Goal: Task Accomplishment & Management: Manage account settings

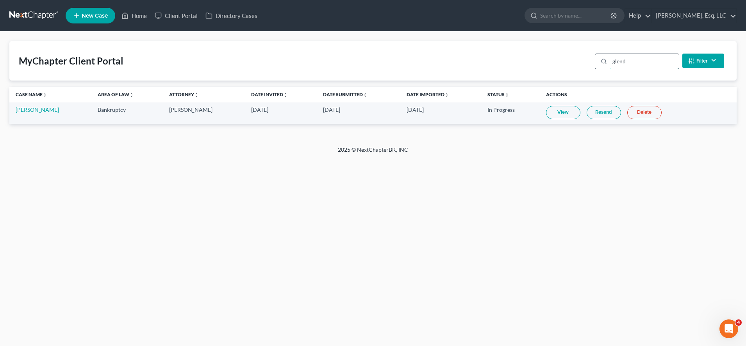
click at [642, 61] on input "glend" at bounding box center [644, 61] width 69 height 15
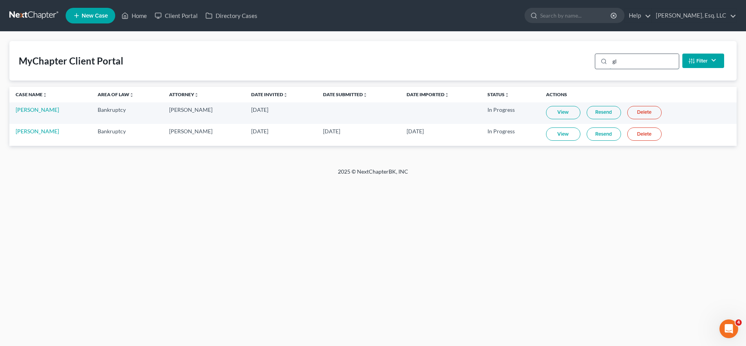
type input "g"
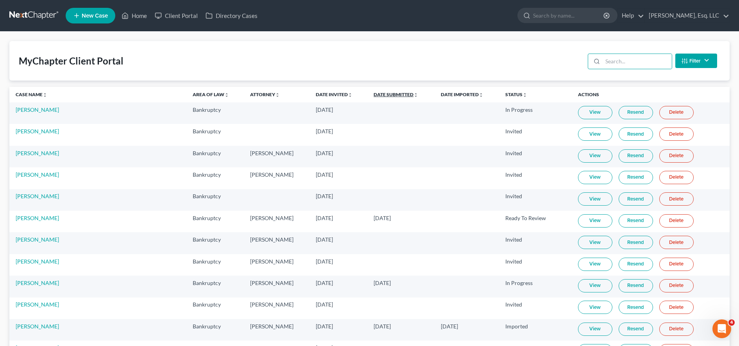
click at [381, 96] on link "Date Submitted unfold_more expand_more expand_less" at bounding box center [396, 94] width 45 height 6
click at [381, 96] on link "Date Submitted unfold_more expand_more expand_less" at bounding box center [395, 94] width 45 height 6
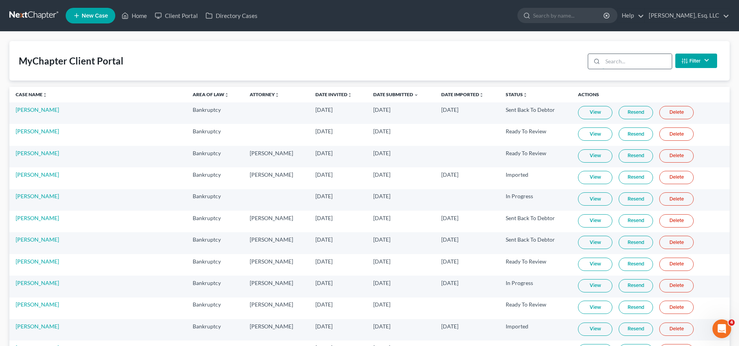
click at [613, 59] on input "search" at bounding box center [637, 61] width 69 height 15
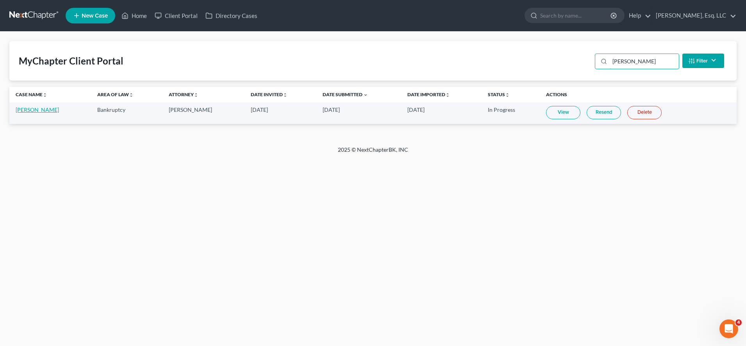
type input "[PERSON_NAME]"
click at [47, 109] on link "[PERSON_NAME]" at bounding box center [37, 109] width 43 height 7
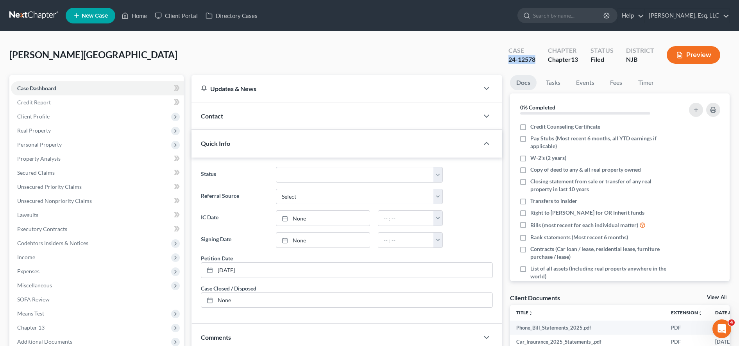
drag, startPoint x: 504, startPoint y: 58, endPoint x: 532, endPoint y: 60, distance: 27.5
click at [536, 59] on div "Case 24-12578" at bounding box center [521, 55] width 39 height 23
copy div "24-12578"
click at [554, 18] on input "search" at bounding box center [569, 15] width 72 height 14
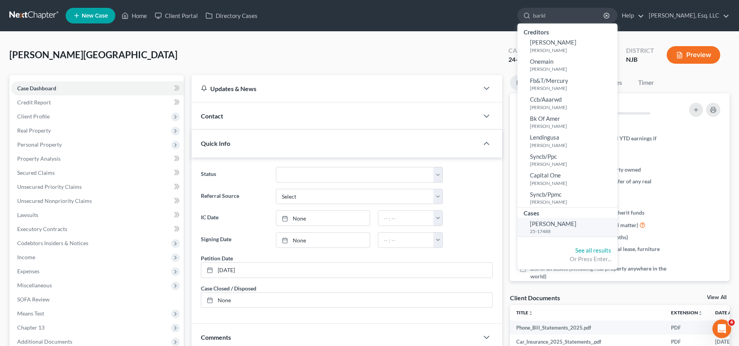
type input "barkl"
click at [569, 227] on span "[PERSON_NAME]" at bounding box center [553, 223] width 46 height 7
select select "6"
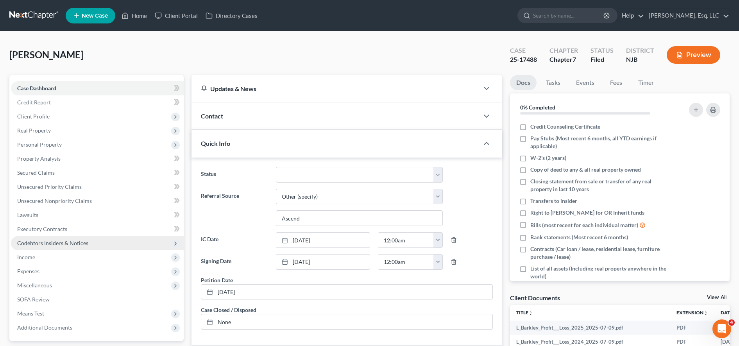
scroll to position [188, 0]
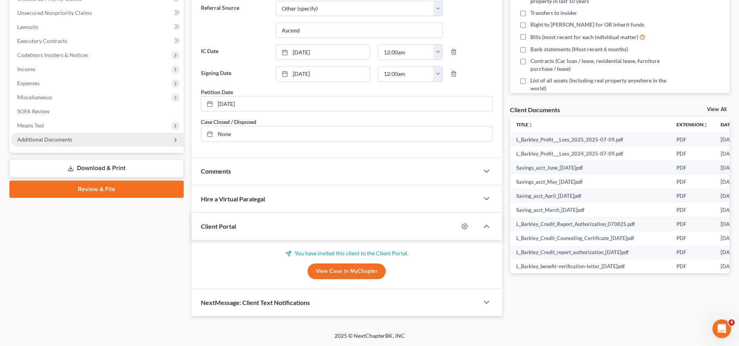
click at [93, 139] on span "Additional Documents" at bounding box center [97, 139] width 173 height 14
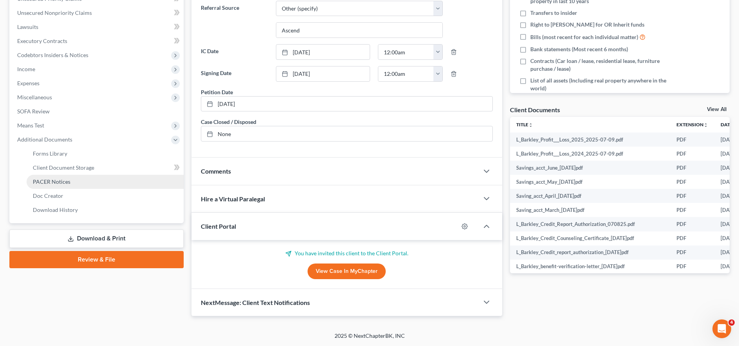
click at [88, 184] on link "PACER Notices" at bounding box center [105, 182] width 157 height 14
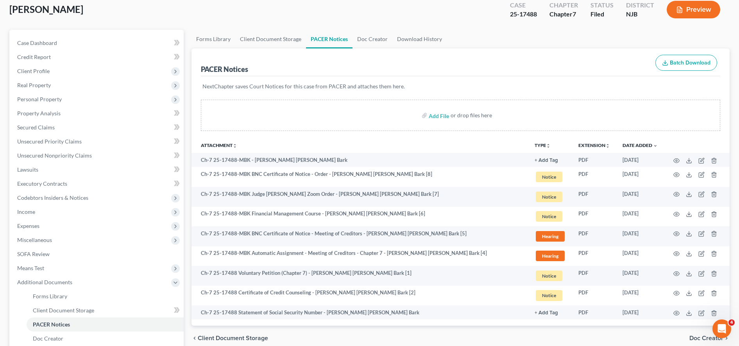
scroll to position [46, 0]
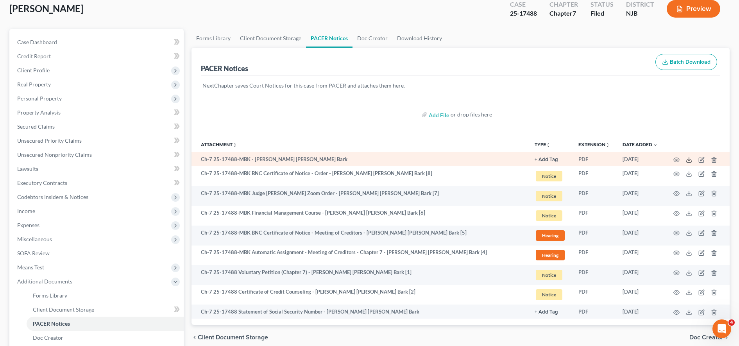
click at [690, 159] on icon at bounding box center [689, 160] width 6 height 6
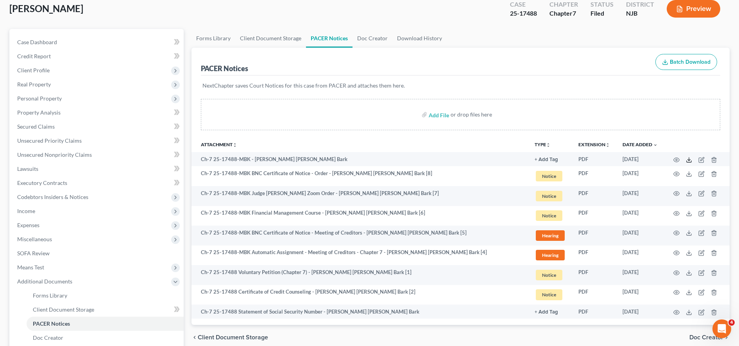
scroll to position [0, 0]
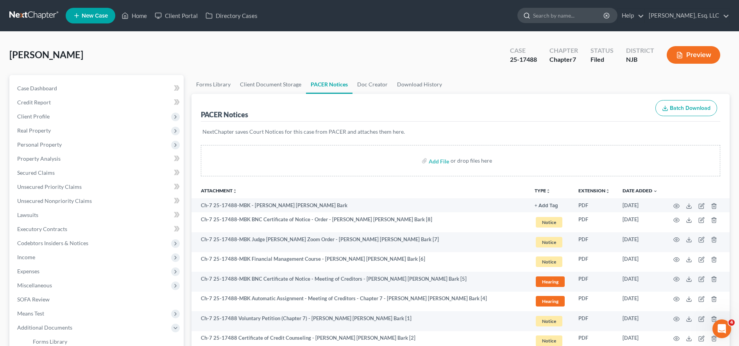
click at [560, 12] on input "search" at bounding box center [569, 15] width 72 height 14
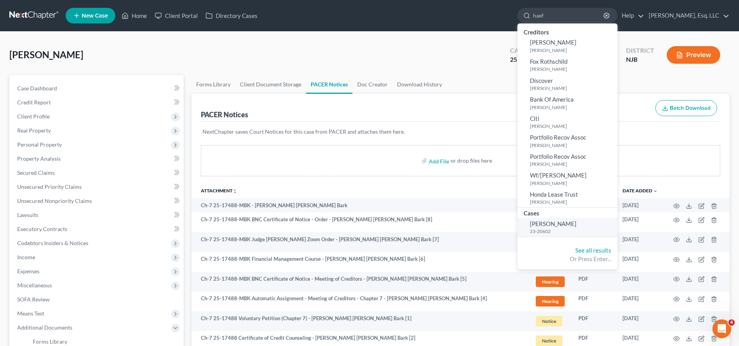
type input "haef"
click at [572, 225] on span "[PERSON_NAME]" at bounding box center [553, 223] width 46 height 7
select select "0"
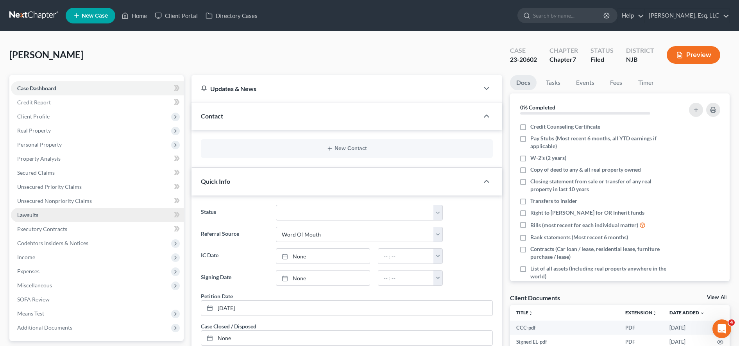
scroll to position [204, 0]
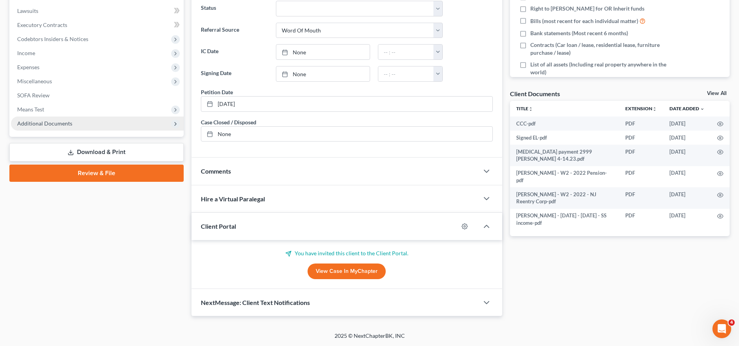
click at [100, 119] on span "Additional Documents" at bounding box center [97, 123] width 173 height 14
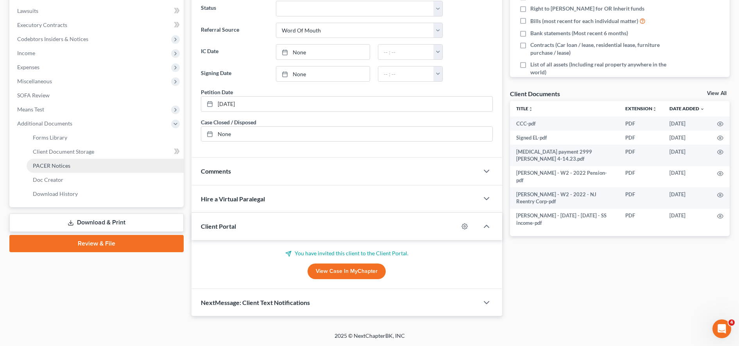
click at [89, 169] on link "PACER Notices" at bounding box center [105, 166] width 157 height 14
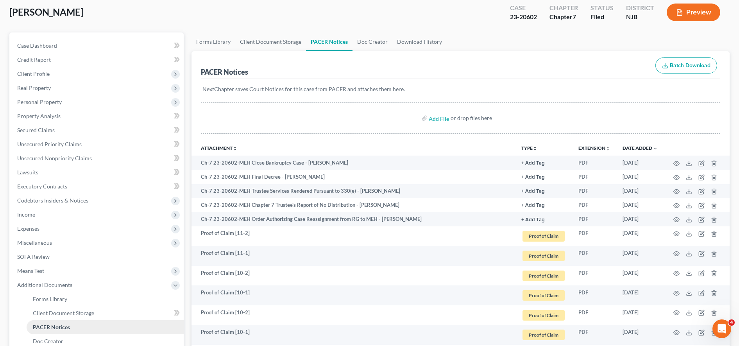
scroll to position [43, 0]
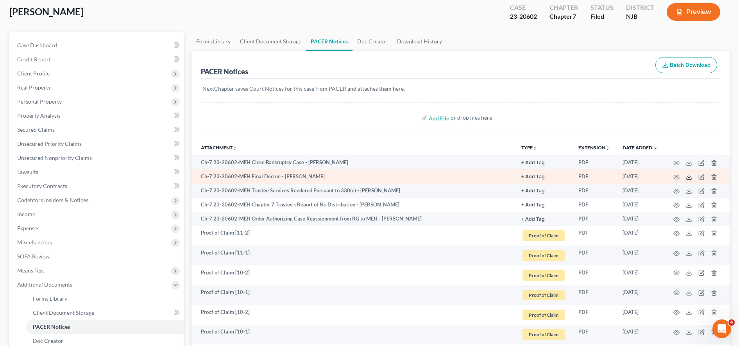
click at [690, 177] on icon at bounding box center [689, 177] width 6 height 6
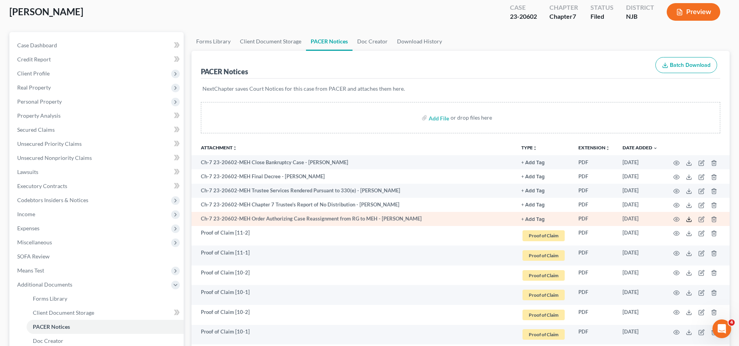
click at [689, 219] on icon at bounding box center [689, 219] width 6 height 6
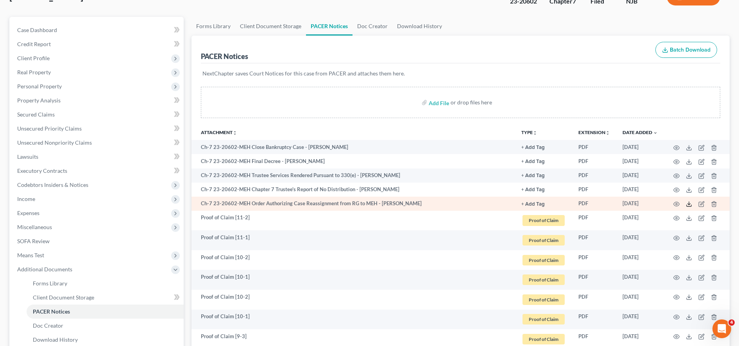
scroll to position [0, 0]
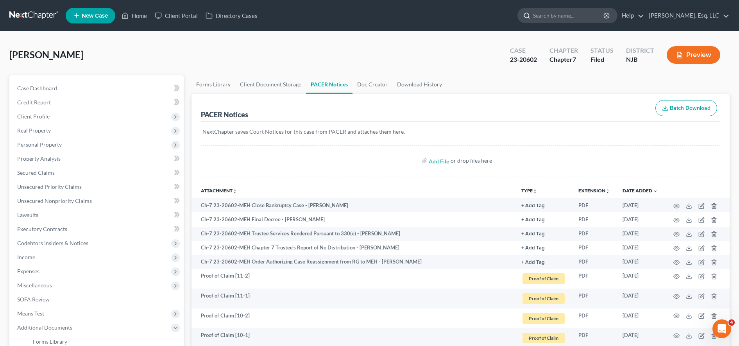
click at [558, 18] on input "search" at bounding box center [569, 15] width 72 height 14
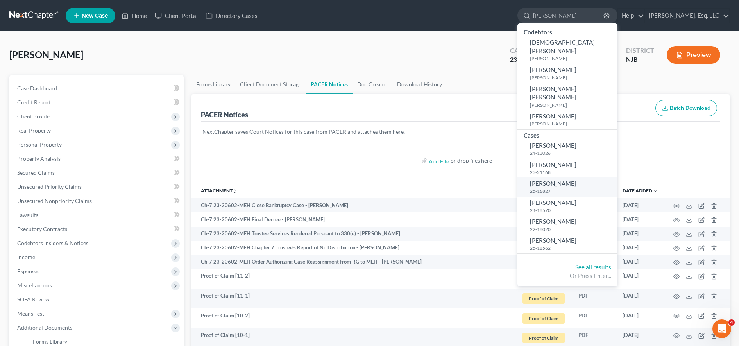
type input "[PERSON_NAME]"
click at [572, 188] on small "25-16827" at bounding box center [573, 191] width 86 height 7
select select "3"
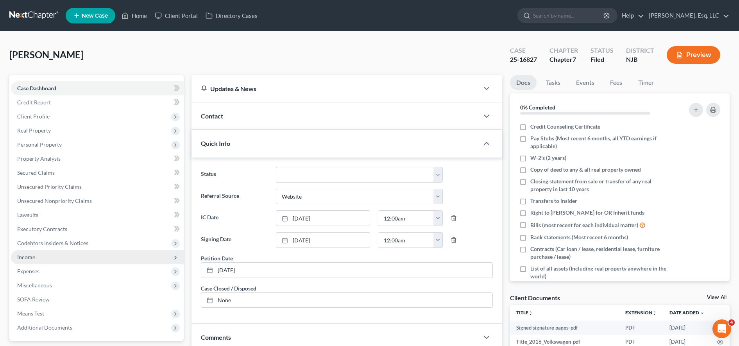
scroll to position [166, 0]
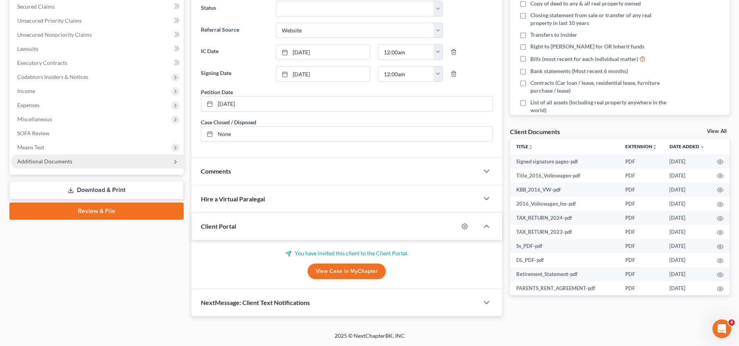
click at [127, 159] on span "Additional Documents" at bounding box center [97, 161] width 173 height 14
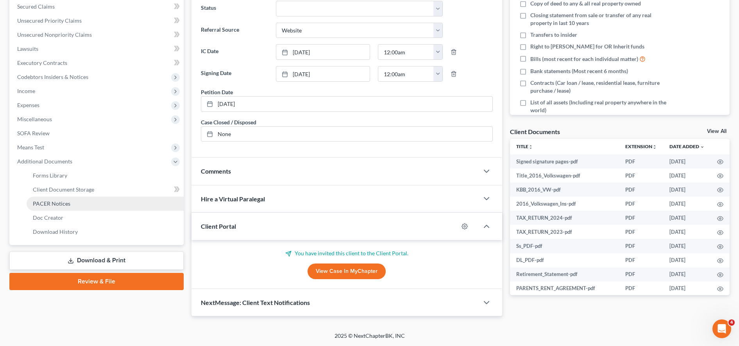
click at [115, 204] on link "PACER Notices" at bounding box center [105, 204] width 157 height 14
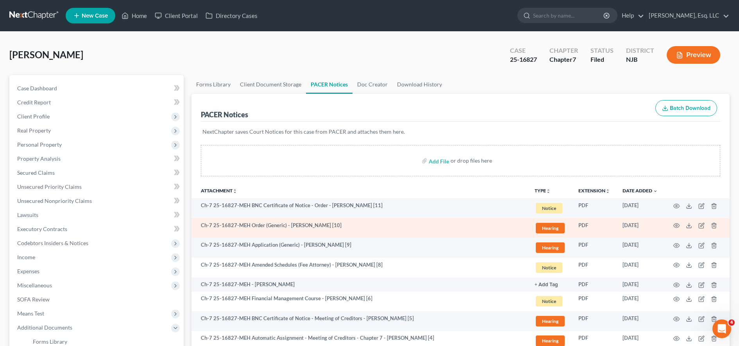
click at [693, 227] on td at bounding box center [697, 228] width 66 height 20
click at [685, 226] on td at bounding box center [697, 228] width 66 height 20
click at [688, 225] on icon at bounding box center [689, 225] width 6 height 6
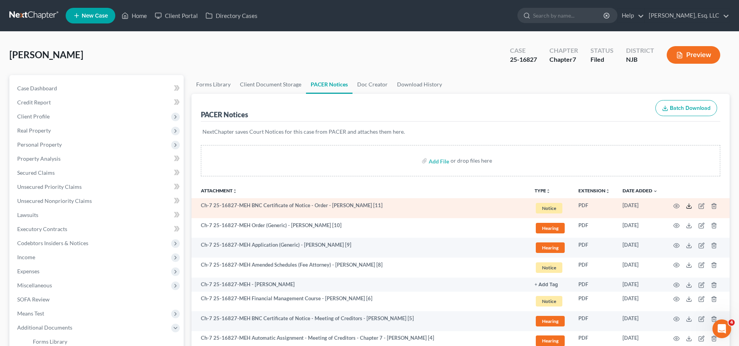
click at [690, 204] on icon at bounding box center [689, 206] width 6 height 6
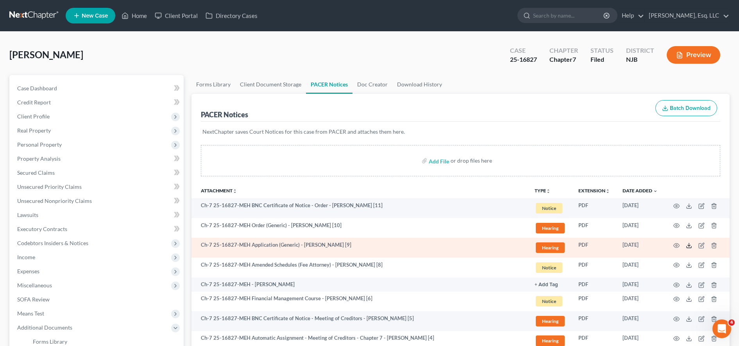
click at [687, 244] on icon at bounding box center [689, 245] width 6 height 6
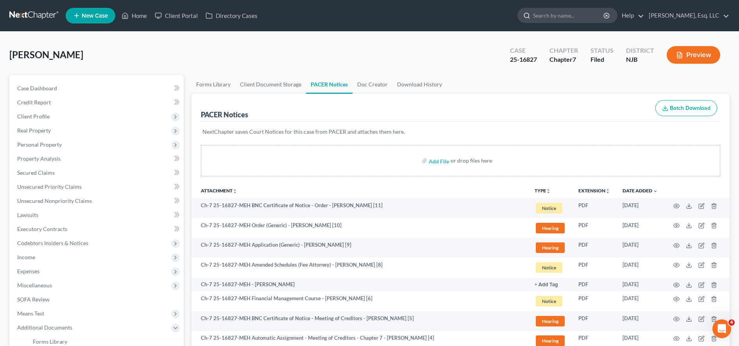
click at [588, 20] on input "search" at bounding box center [569, 15] width 72 height 14
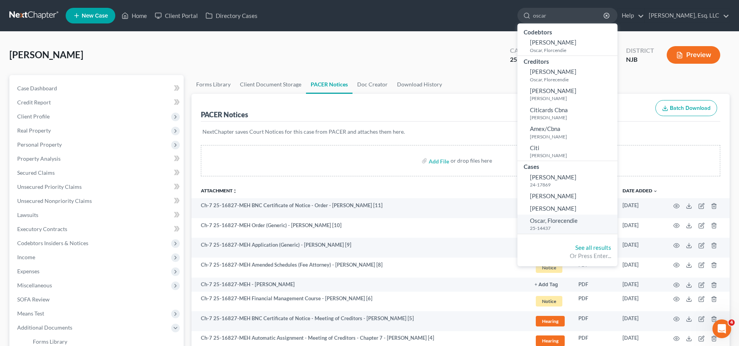
type input "oscar"
click at [586, 225] on small "25-14437" at bounding box center [573, 228] width 86 height 7
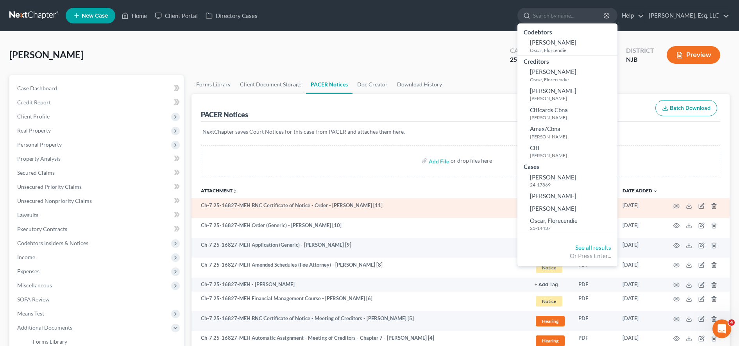
select select "1"
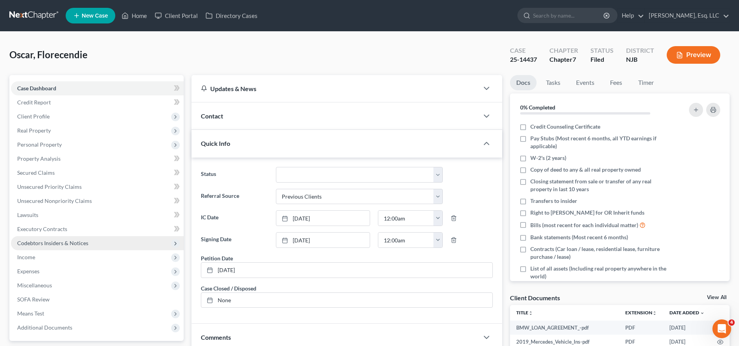
scroll to position [166, 0]
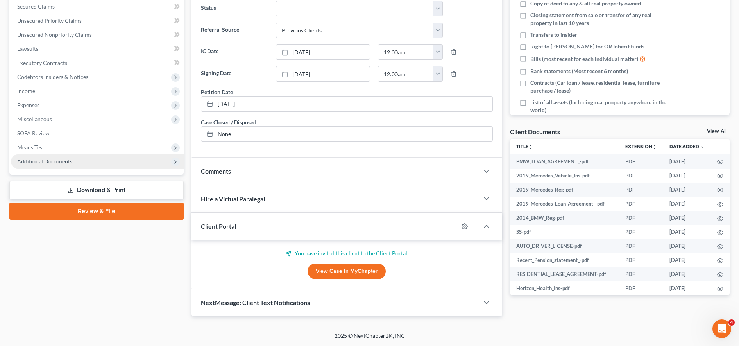
click at [127, 158] on span "Additional Documents" at bounding box center [97, 161] width 173 height 14
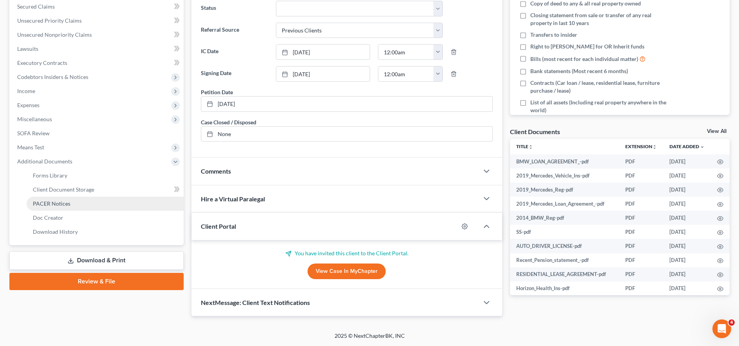
click at [88, 201] on link "PACER Notices" at bounding box center [105, 204] width 157 height 14
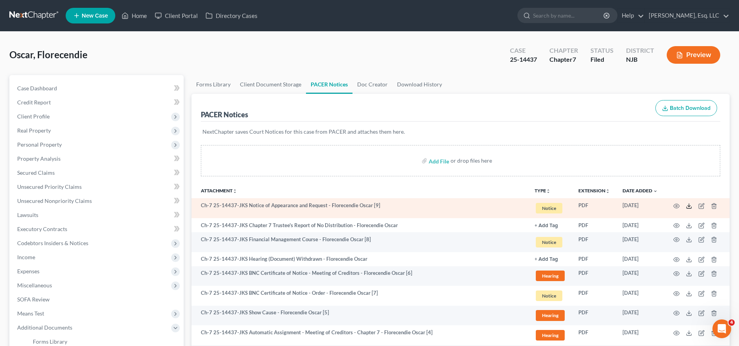
click at [690, 207] on icon at bounding box center [689, 206] width 6 height 6
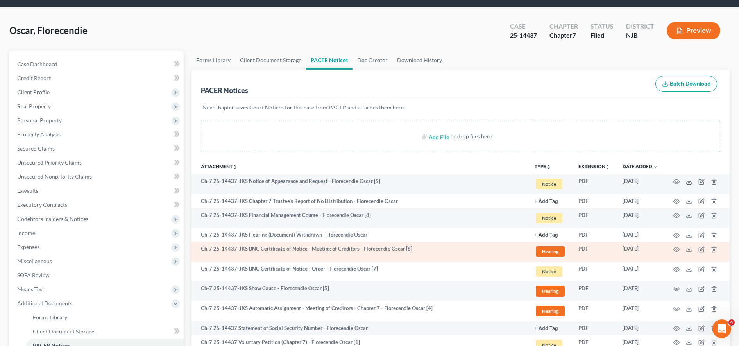
scroll to position [25, 0]
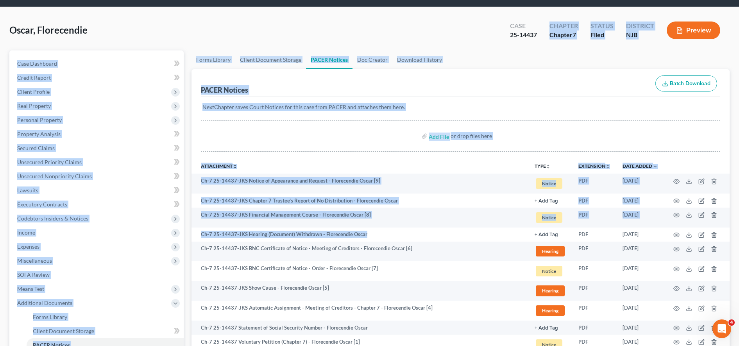
drag, startPoint x: 462, startPoint y: 238, endPoint x: 564, endPoint y: 4, distance: 256.0
click at [564, 4] on div "Home New Case Client Portal Directory Cases [PERSON_NAME], Esq. LLC [EMAIL_ADDR…" at bounding box center [369, 218] width 739 height 486
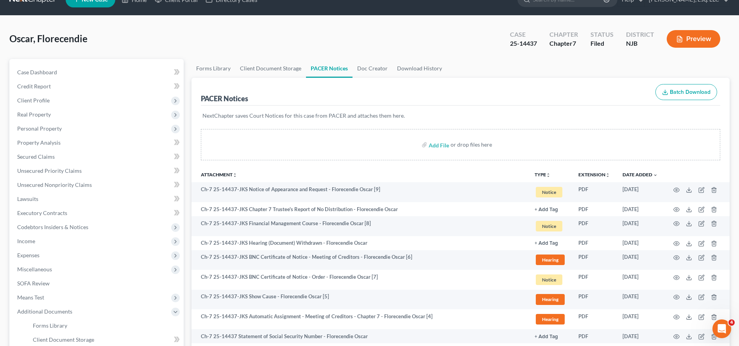
click at [450, 41] on div "Oscar, Florecendie Upgraded Case 25-14437 Chapter Chapter 7 Status [GEOGRAPHIC_…" at bounding box center [369, 42] width 720 height 34
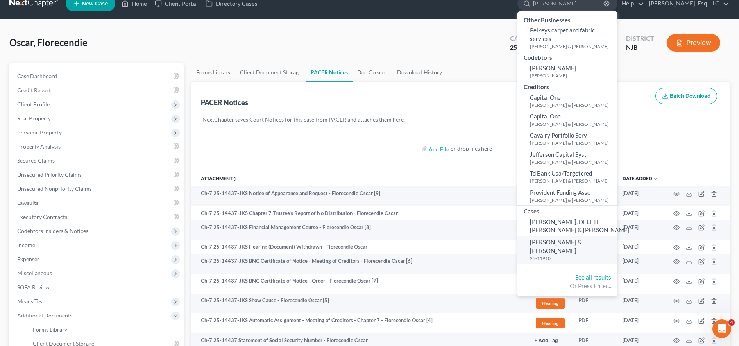
type input "[PERSON_NAME]"
click at [565, 255] on small "23-11910" at bounding box center [573, 258] width 86 height 7
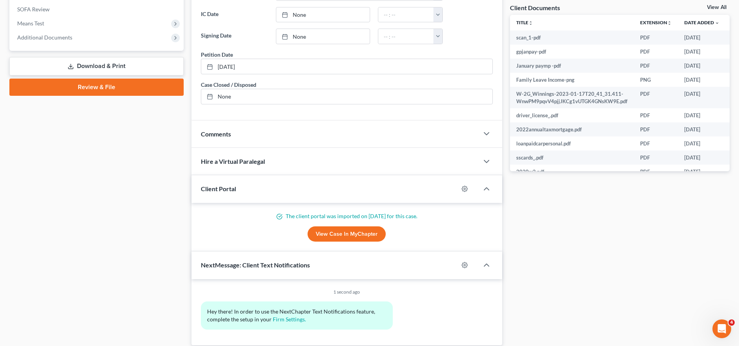
scroll to position [170, 0]
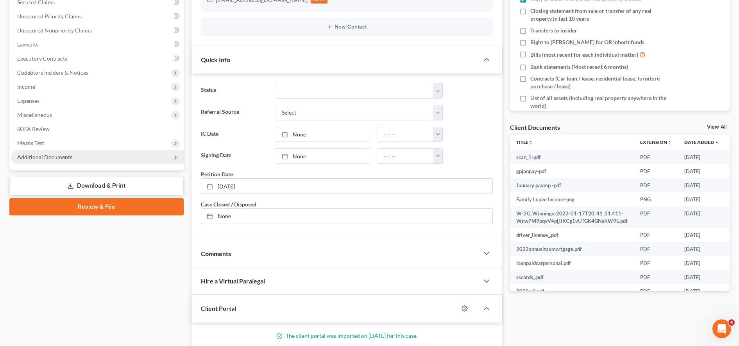
click at [108, 159] on span "Additional Documents" at bounding box center [97, 157] width 173 height 14
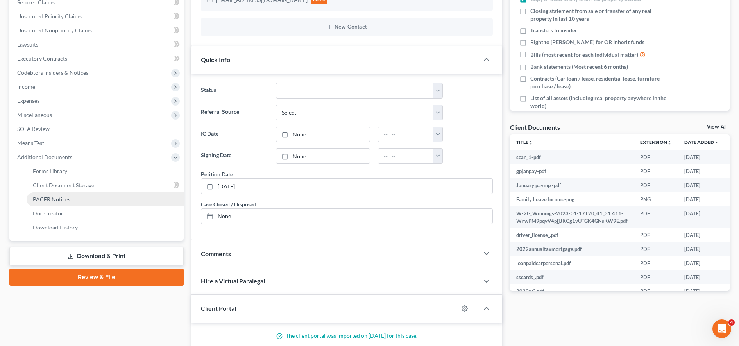
click at [71, 202] on link "PACER Notices" at bounding box center [105, 199] width 157 height 14
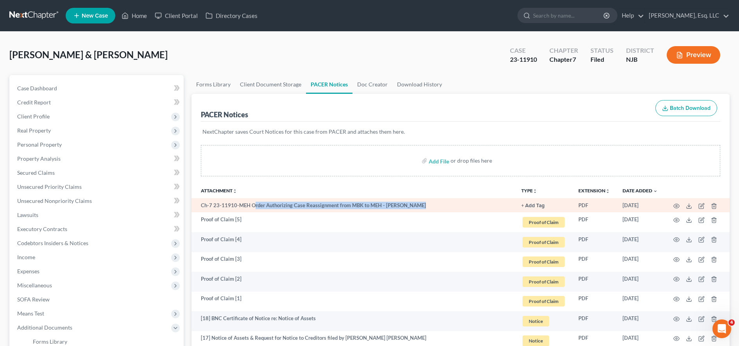
drag, startPoint x: 425, startPoint y: 202, endPoint x: 252, endPoint y: 203, distance: 172.7
click at [252, 203] on td "Ch-7 23-11910-MEH Order Authorizing Case Reassignment from MBK to MEH - [PERSON…" at bounding box center [353, 205] width 324 height 14
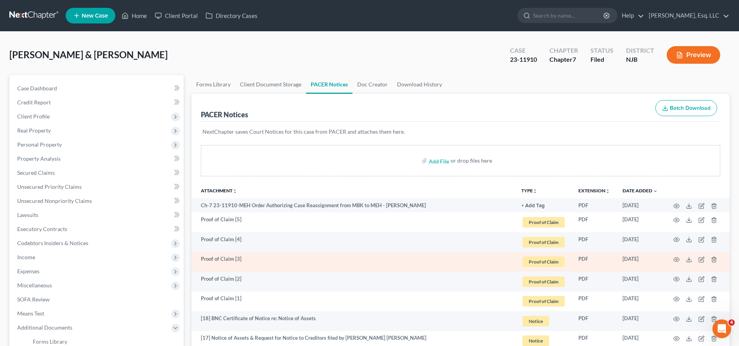
drag, startPoint x: 252, startPoint y: 203, endPoint x: 295, endPoint y: 254, distance: 66.5
click at [295, 254] on td "Proof of Claim [3]" at bounding box center [353, 262] width 324 height 20
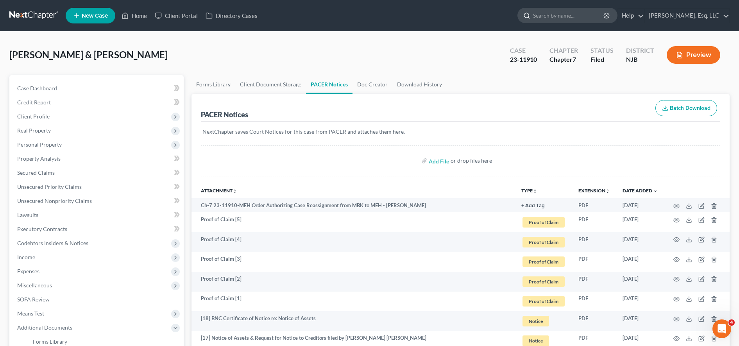
click at [585, 9] on input "search" at bounding box center [569, 15] width 72 height 14
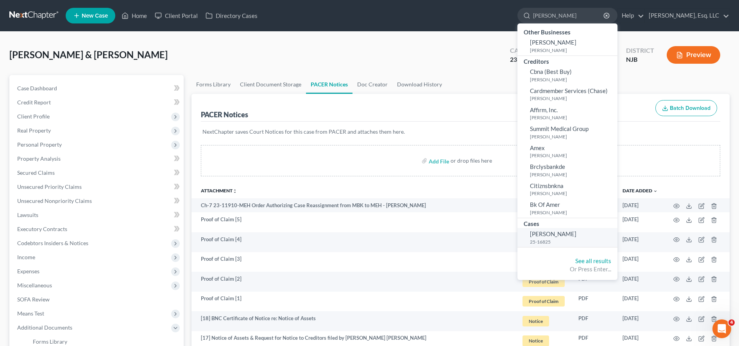
type input "[PERSON_NAME]"
click at [570, 241] on small "25-16825" at bounding box center [573, 241] width 86 height 7
select select "6"
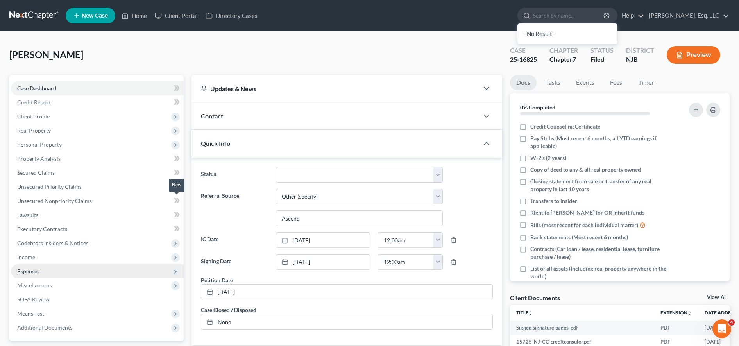
scroll to position [188, 0]
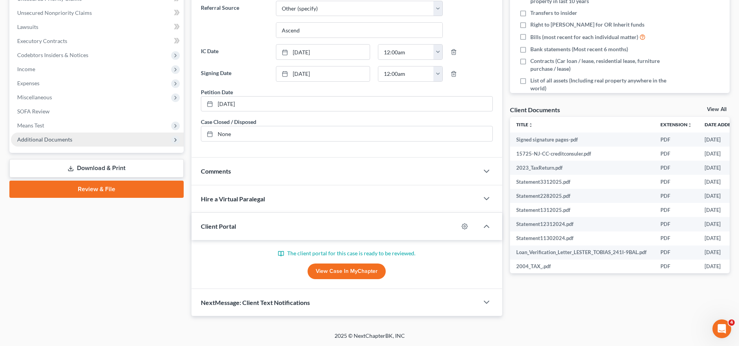
click at [98, 136] on span "Additional Documents" at bounding box center [97, 139] width 173 height 14
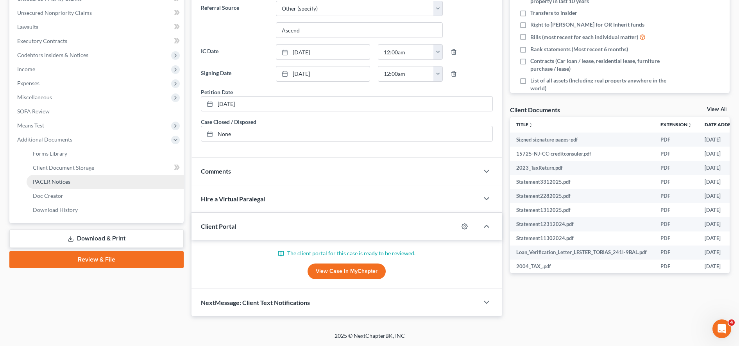
click at [91, 186] on link "PACER Notices" at bounding box center [105, 182] width 157 height 14
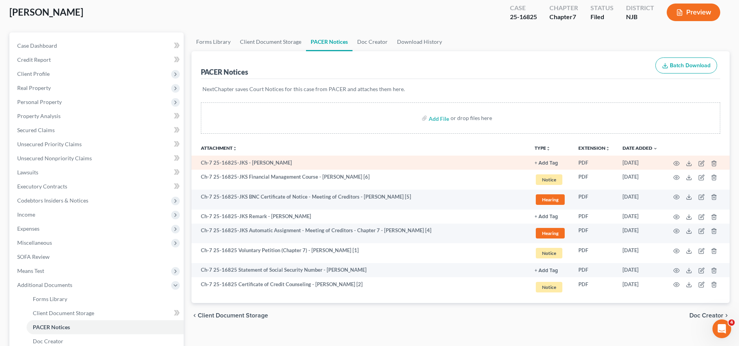
scroll to position [43, 0]
click at [689, 162] on icon at bounding box center [689, 163] width 6 height 6
